Goal: Information Seeking & Learning: Learn about a topic

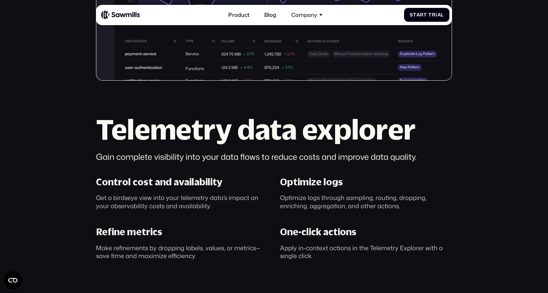
click at [265, 184] on div "Control cost and availability Get a birdseye view into your telemetry data’s im…" at bounding box center [182, 192] width 184 height 33
click at [249, 200] on div "Get a birdseye view into your telemetry data’s impact on your observability cos…" at bounding box center [182, 201] width 172 height 16
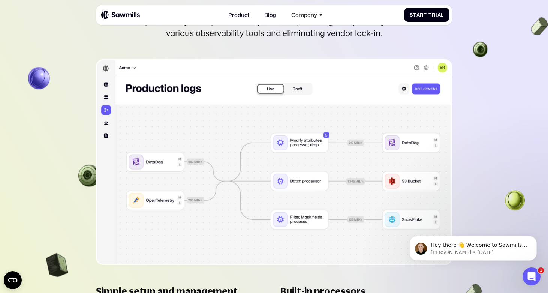
scroll to position [1669, 0]
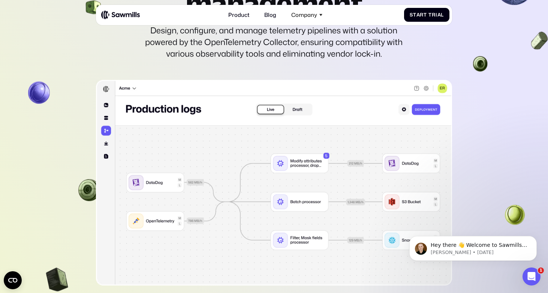
click at [58, 179] on section "________ Telemetry pipeline management Design, configure, and manage telemetry …" at bounding box center [274, 175] width 548 height 572
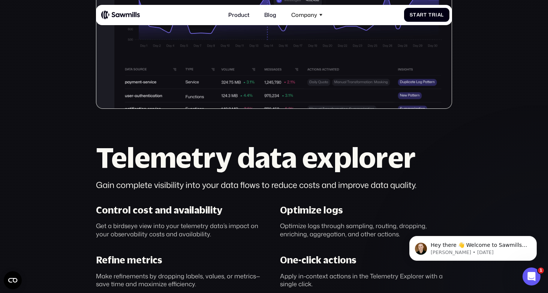
scroll to position [340, 0]
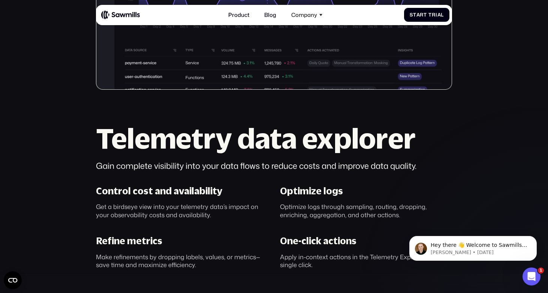
click at [306, 190] on div "Optimize logs" at bounding box center [311, 190] width 63 height 11
click at [255, 192] on div "Control cost and availability Get a birdseye view into your telemetry data’s im…" at bounding box center [182, 201] width 184 height 33
